Goal: Check status: Check status

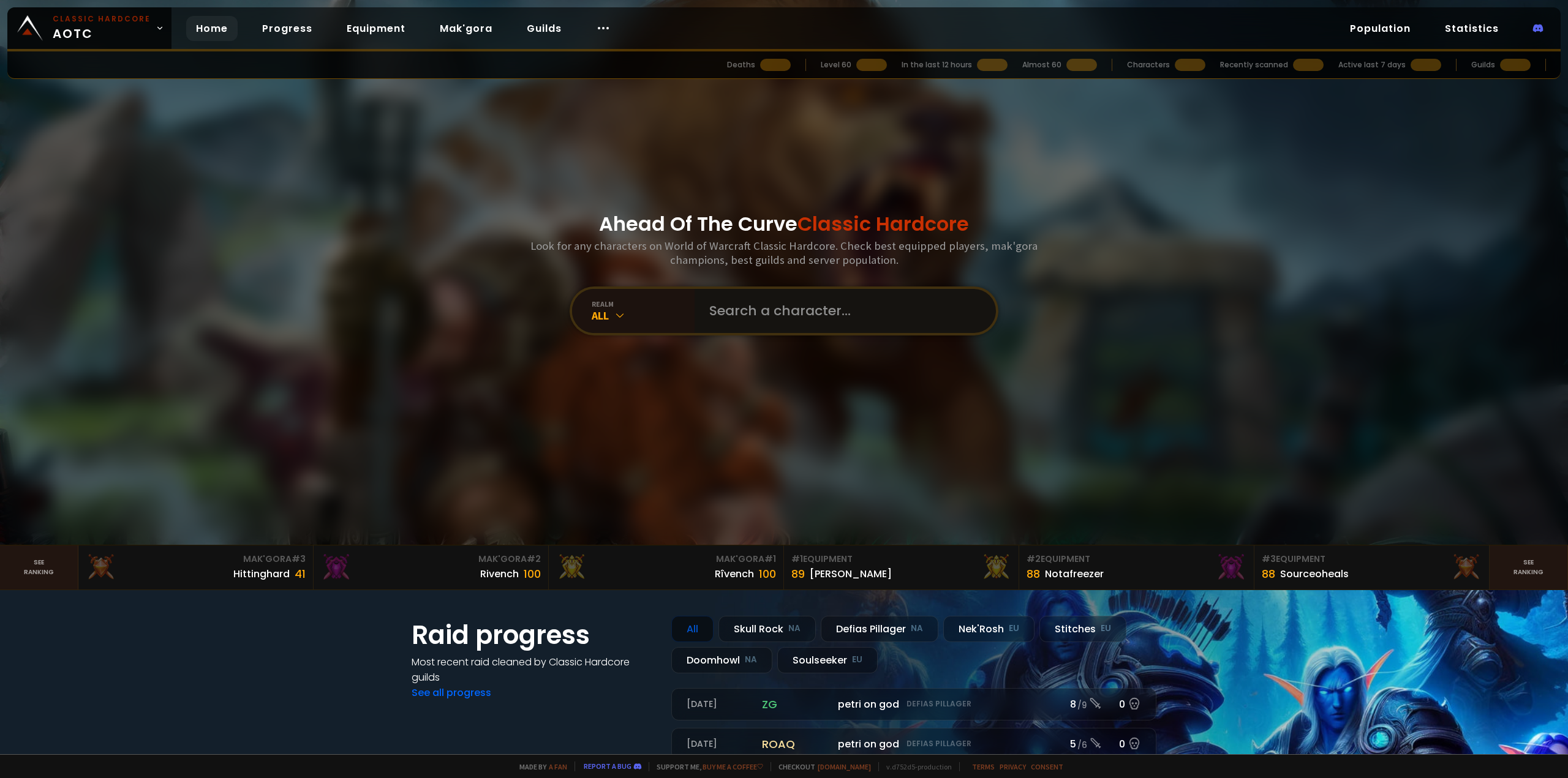
click at [802, 306] on input "text" at bounding box center [841, 311] width 279 height 44
type input "teta"
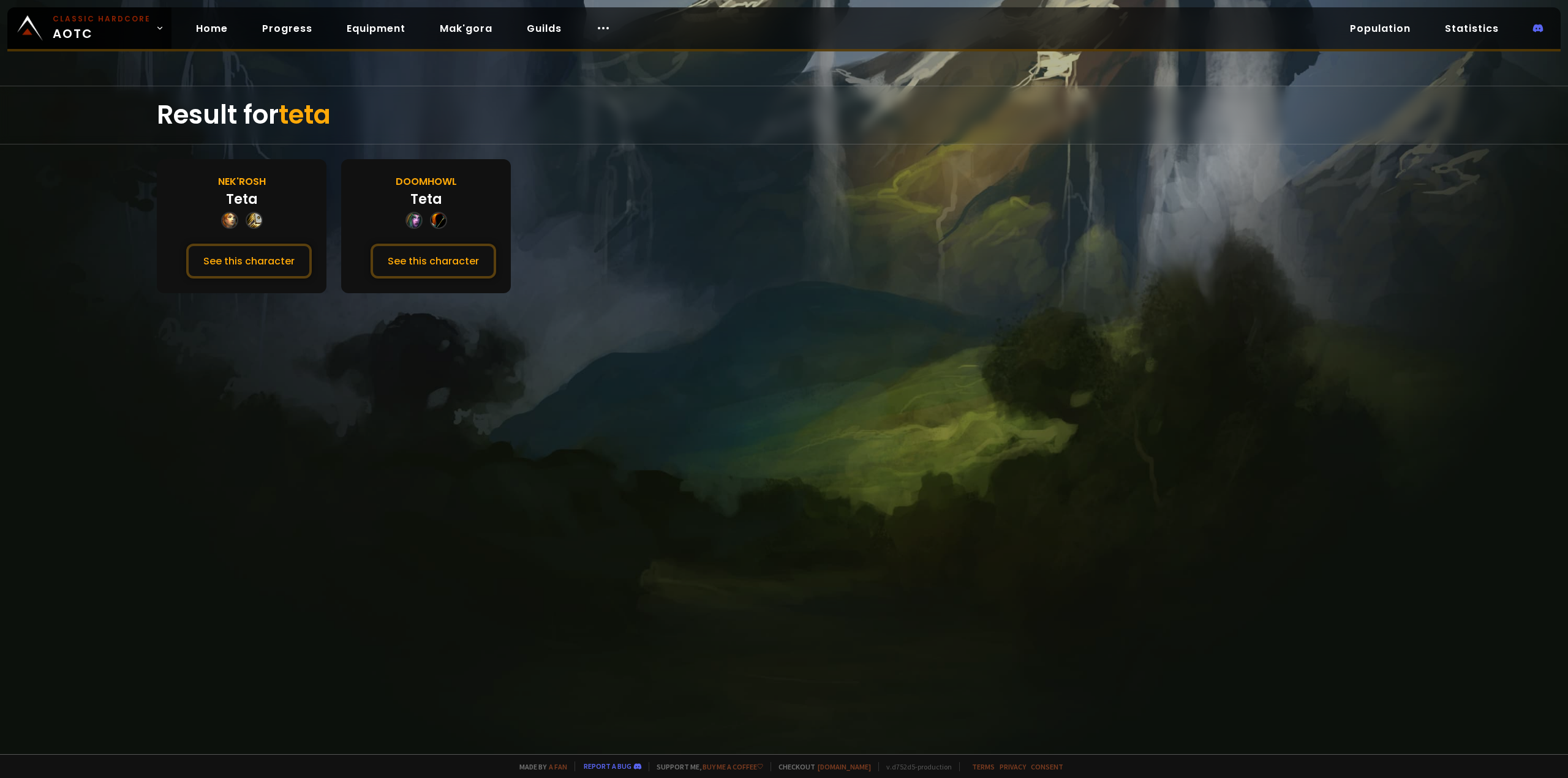
drag, startPoint x: 418, startPoint y: 258, endPoint x: 257, endPoint y: 279, distance: 162.4
click at [272, 314] on div "Result for [PERSON_NAME] Nek'Rosh [PERSON_NAME] See this character [PERSON_NAME…" at bounding box center [784, 420] width 1568 height 668
click at [412, 266] on button "See this character" at bounding box center [433, 261] width 125 height 35
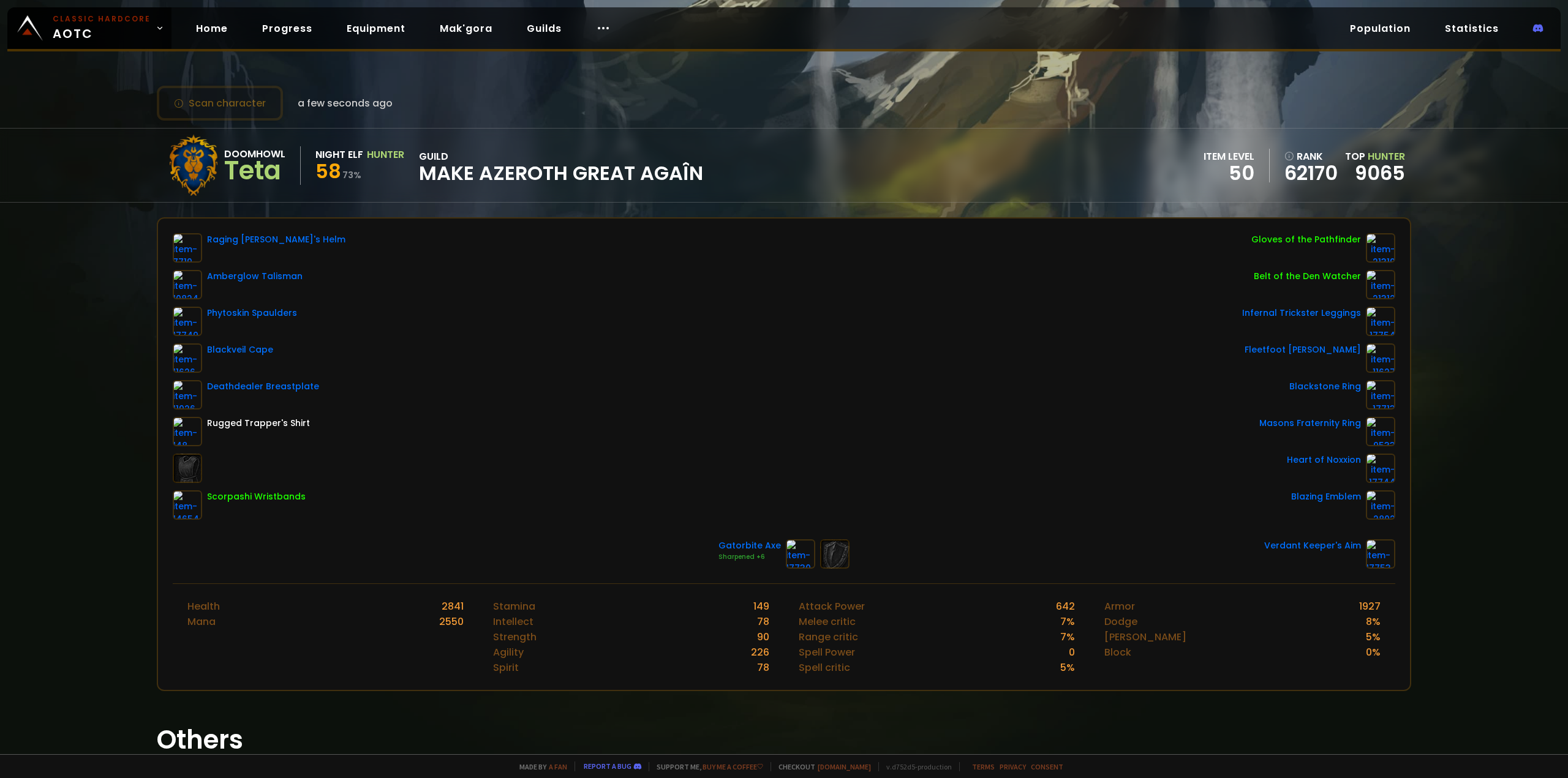
drag, startPoint x: 94, startPoint y: 496, endPoint x: 101, endPoint y: 497, distance: 7.1
